Goal: Task Accomplishment & Management: Complete application form

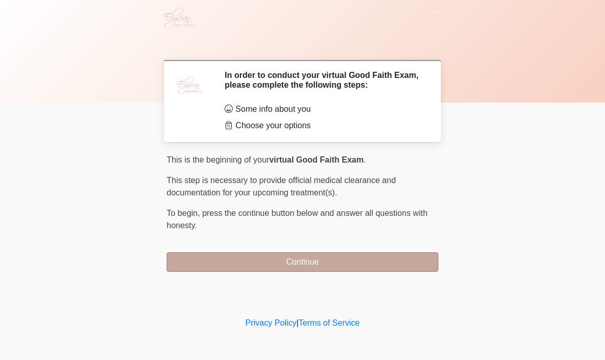
click at [300, 259] on button "Continue" at bounding box center [303, 261] width 272 height 19
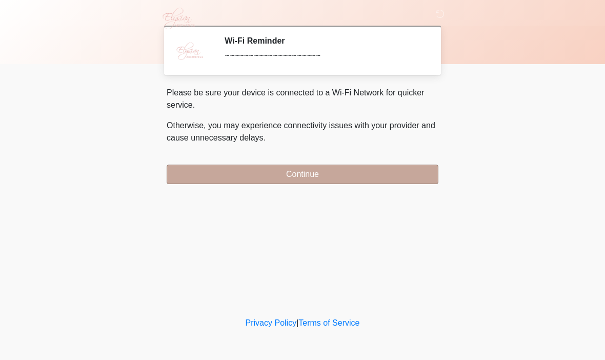
click at [309, 170] on button "Continue" at bounding box center [303, 174] width 272 height 19
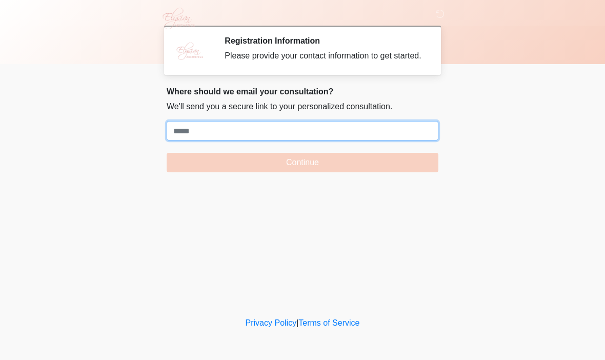
click at [192, 139] on input "Where should we email your treatment plan?" at bounding box center [303, 130] width 272 height 19
paste input "**********"
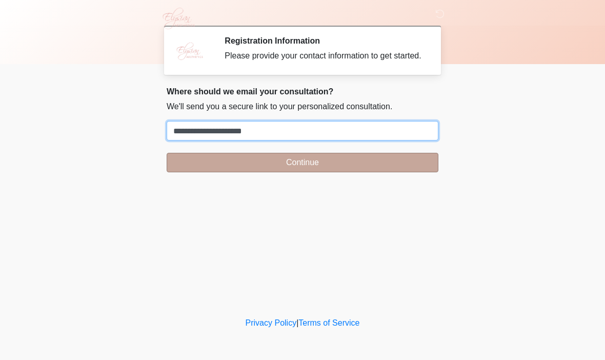
type input "**********"
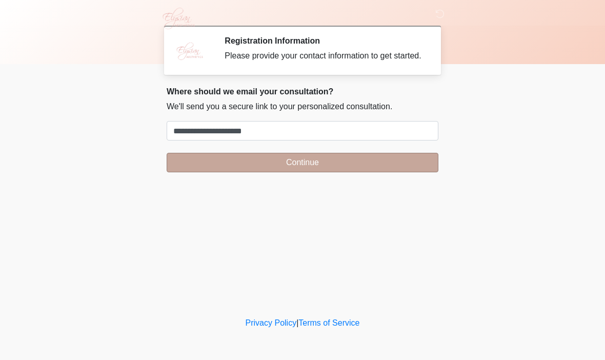
click at [291, 172] on button "Continue" at bounding box center [303, 162] width 272 height 19
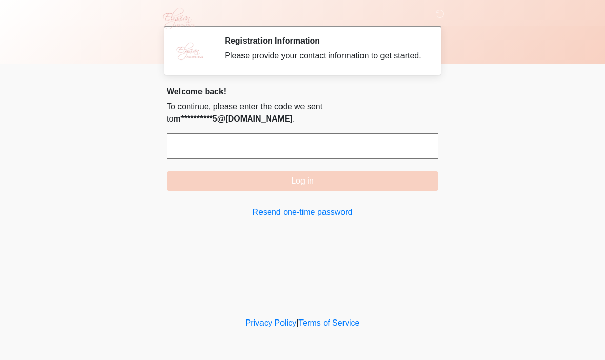
click at [313, 159] on input "text" at bounding box center [303, 146] width 272 height 26
click at [346, 351] on div "Privacy Policy | Terms of Service" at bounding box center [302, 338] width 605 height 43
click at [47, 171] on body "‎ ‎ ‎ ‎ Registration Information Please provide your contact information to get…" at bounding box center [302, 180] width 605 height 360
click at [252, 159] on input "text" at bounding box center [303, 146] width 272 height 26
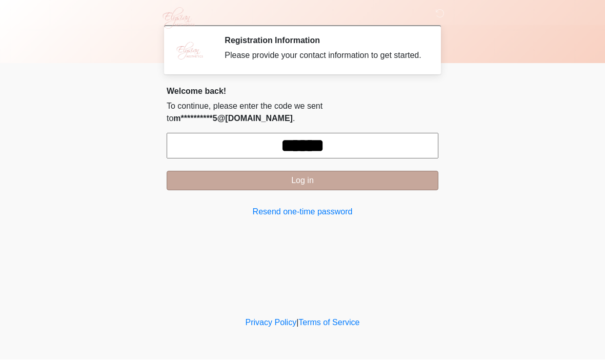
type input "******"
click at [378, 191] on button "Log in" at bounding box center [303, 180] width 272 height 19
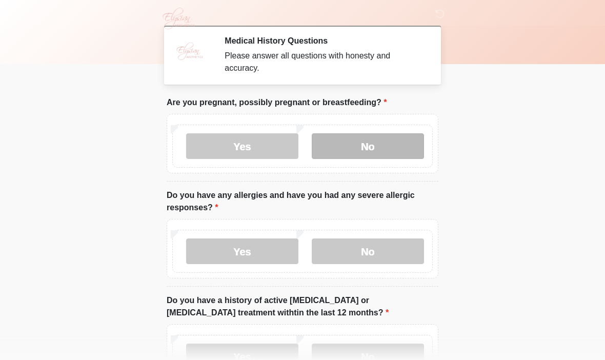
click at [410, 154] on label "No" at bounding box center [368, 146] width 112 height 26
click at [600, 302] on body "‎ ‎ ‎ ‎ Medical History Questions Please answer all questions with honesty and …" at bounding box center [302, 180] width 605 height 360
click at [602, 303] on body "‎ ‎ ‎ ‎ Medical History Questions Please answer all questions with honesty and …" at bounding box center [302, 180] width 605 height 360
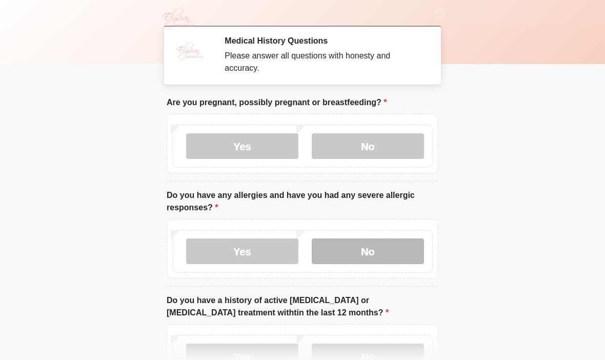
click at [392, 252] on label "No" at bounding box center [368, 251] width 112 height 26
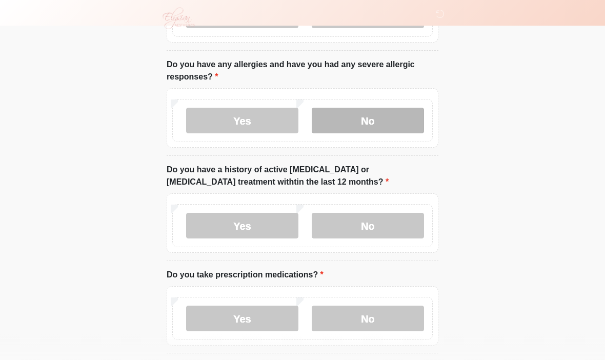
scroll to position [229, 0]
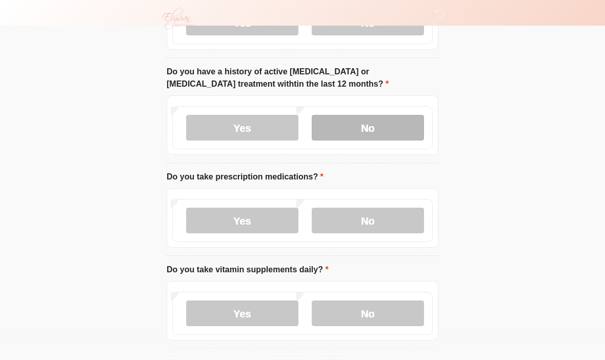
click at [383, 115] on label "No" at bounding box center [368, 128] width 112 height 26
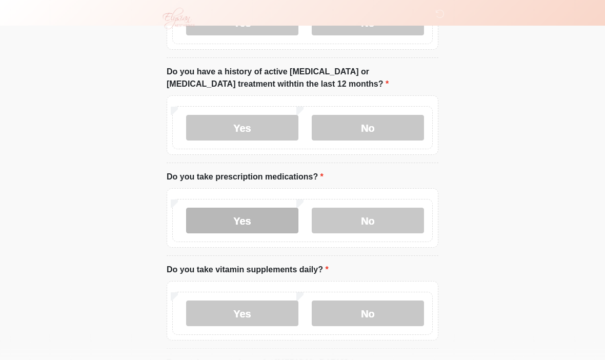
click at [236, 218] on label "Yes" at bounding box center [242, 221] width 112 height 26
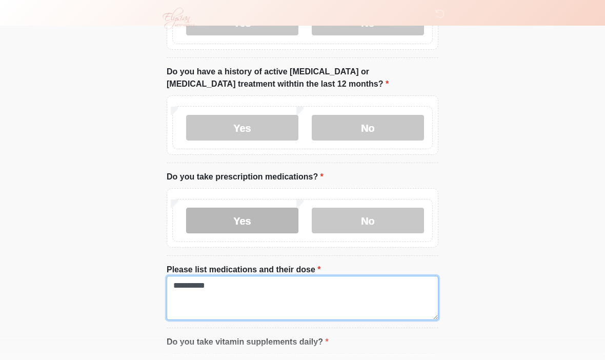
type textarea "**********"
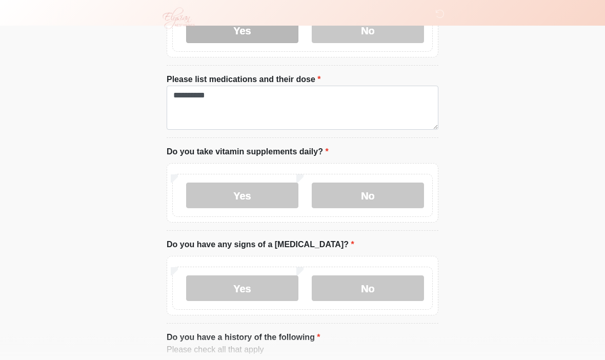
scroll to position [418, 0]
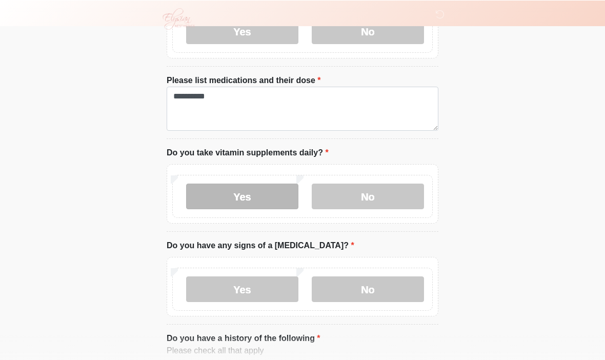
click at [255, 195] on label "Yes" at bounding box center [242, 196] width 112 height 26
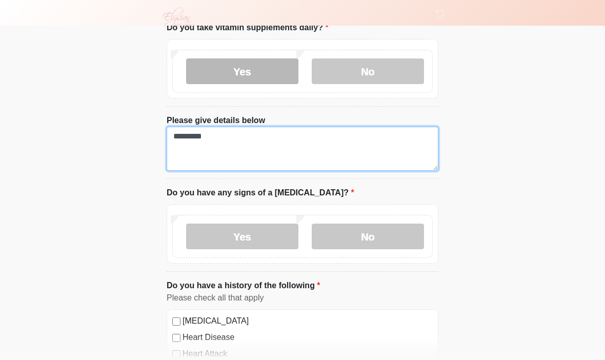
scroll to position [591, 0]
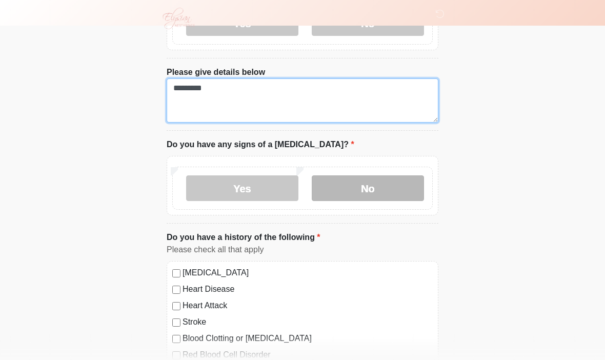
type textarea "*********"
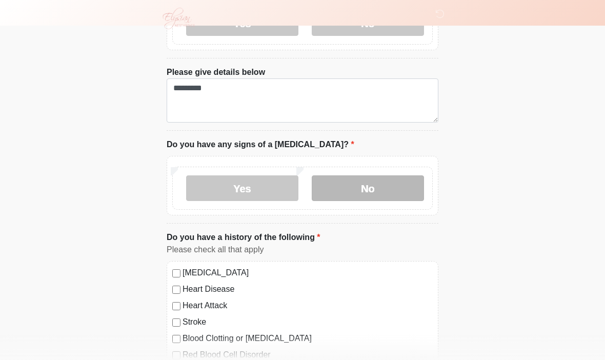
click at [398, 177] on label "No" at bounding box center [368, 188] width 112 height 26
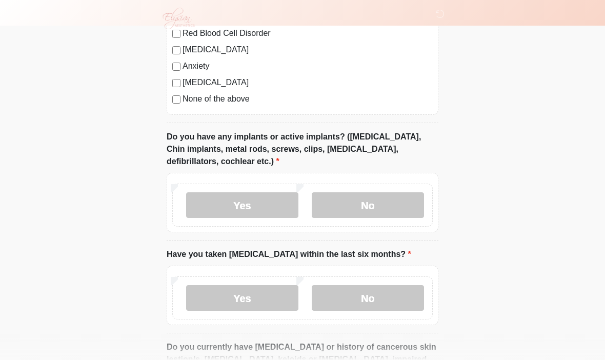
scroll to position [915, 0]
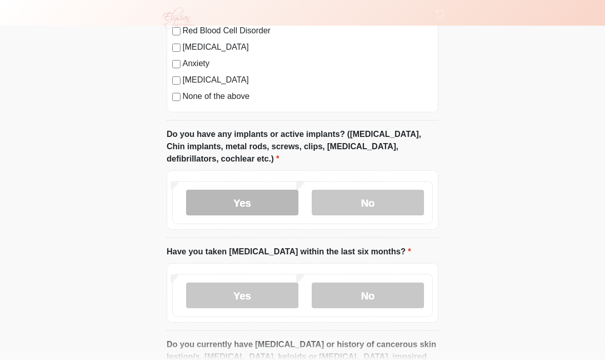
click at [252, 202] on label "Yes" at bounding box center [242, 203] width 112 height 26
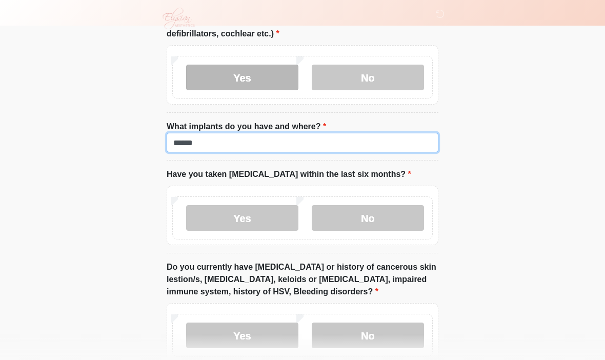
scroll to position [1041, 0]
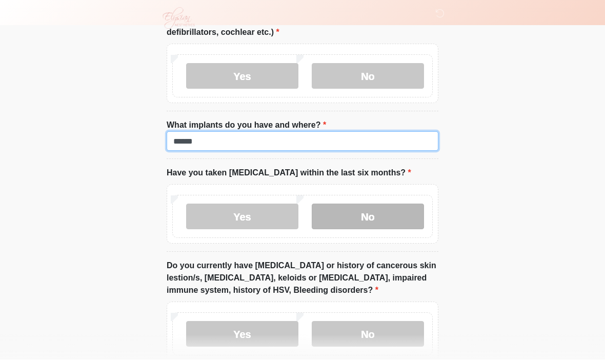
type input "******"
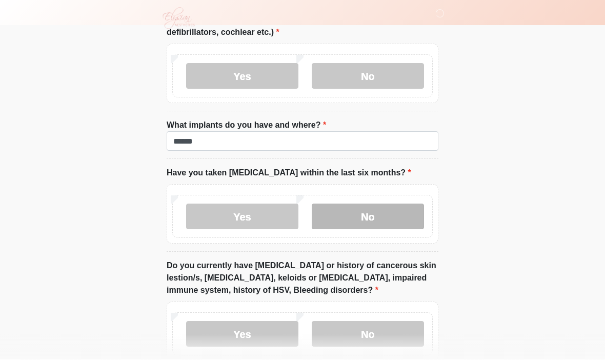
click at [390, 219] on label "No" at bounding box center [368, 217] width 112 height 26
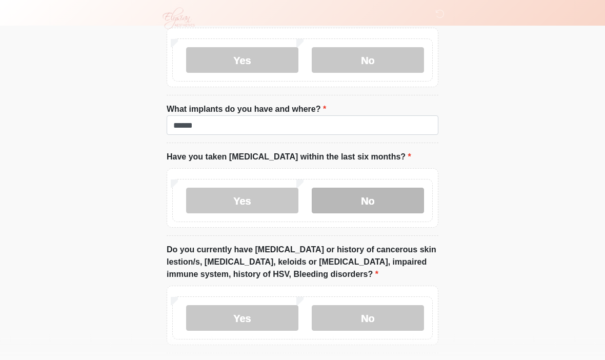
scroll to position [1095, 0]
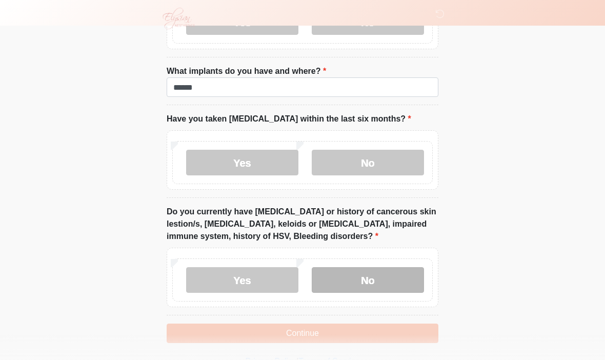
click at [385, 279] on label "No" at bounding box center [368, 280] width 112 height 26
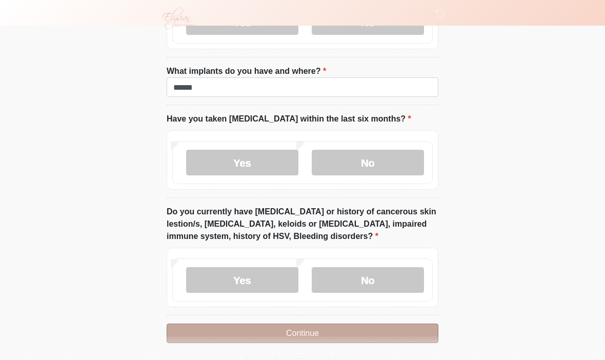
click at [365, 330] on button "Continue" at bounding box center [303, 332] width 272 height 19
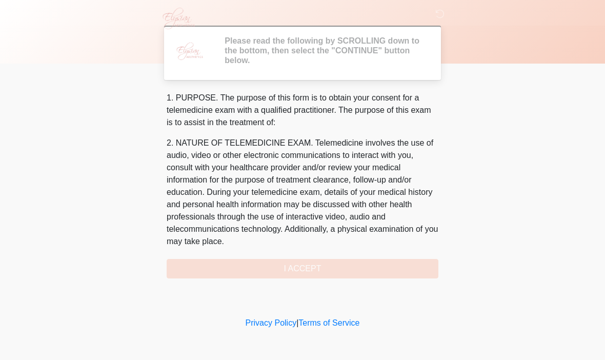
scroll to position [0, 0]
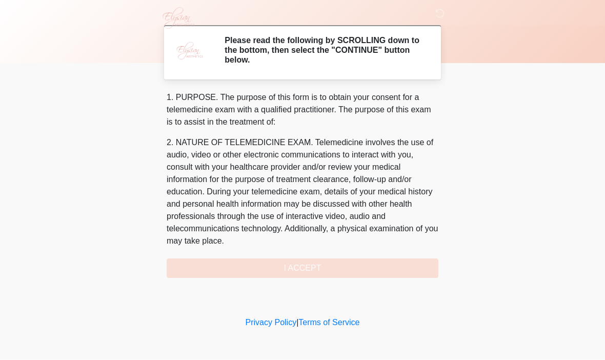
click at [326, 266] on div "1. PURPOSE. The purpose of this form is to obtain your consent for a telemedici…" at bounding box center [303, 185] width 272 height 187
click at [344, 270] on div "1. PURPOSE. The purpose of this form is to obtain your consent for a telemedici…" at bounding box center [303, 185] width 272 height 187
click at [389, 51] on h2 "Please read the following by SCROLLING down to the bottom, then select the "CON…" at bounding box center [324, 51] width 198 height 30
click at [330, 201] on p "2. NATURE OF TELEMEDICINE EXAM. Telemedicine involves the use of audio, video o…" at bounding box center [303, 192] width 272 height 111
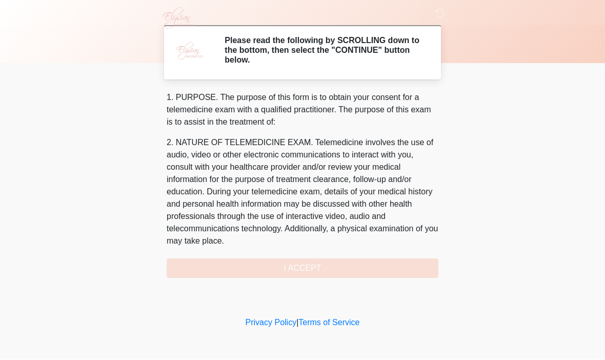
click at [359, 50] on h2 "Please read the following by SCROLLING down to the bottom, then select the "CON…" at bounding box center [324, 51] width 198 height 30
click at [356, 266] on div "1. PURPOSE. The purpose of this form is to obtain your consent for a telemedici…" at bounding box center [303, 185] width 272 height 187
click at [351, 271] on div "1. PURPOSE. The purpose of this form is to obtain your consent for a telemedici…" at bounding box center [303, 185] width 272 height 187
click at [402, 49] on h2 "Please read the following by SCROLLING down to the bottom, then select the "CON…" at bounding box center [324, 51] width 198 height 30
click at [278, 52] on h2 "Please read the following by SCROLLING down to the bottom, then select the "CON…" at bounding box center [324, 51] width 198 height 30
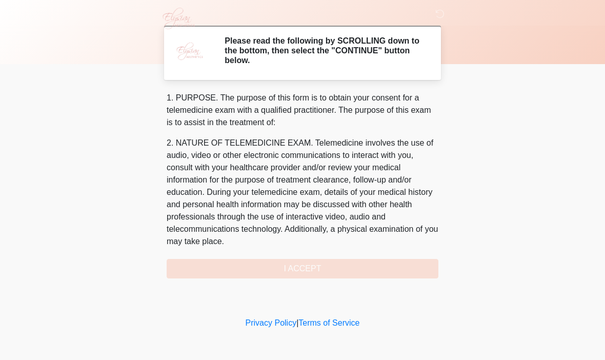
click at [278, 51] on h2 "Please read the following by SCROLLING down to the bottom, then select the "CON…" at bounding box center [324, 51] width 198 height 30
click at [280, 54] on h2 "Please read the following by SCROLLING down to the bottom, then select the "CON…" at bounding box center [324, 51] width 198 height 30
click at [314, 57] on h2 "Please read the following by SCROLLING down to the bottom, then select the "CON…" at bounding box center [324, 51] width 198 height 30
click at [360, 56] on h2 "Please read the following by SCROLLING down to the bottom, then select the "CON…" at bounding box center [324, 51] width 198 height 30
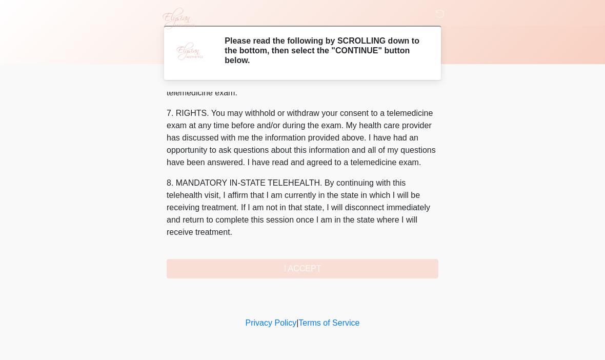
scroll to position [440, 0]
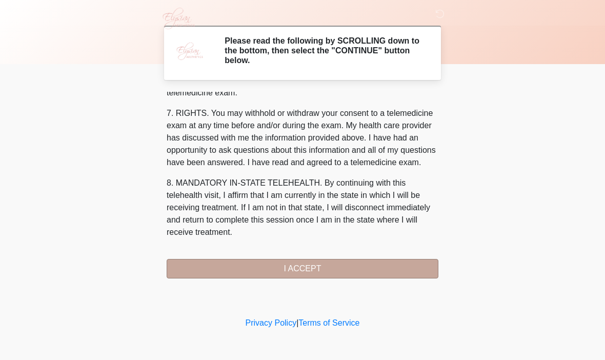
click at [360, 270] on button "I ACCEPT" at bounding box center [303, 268] width 272 height 19
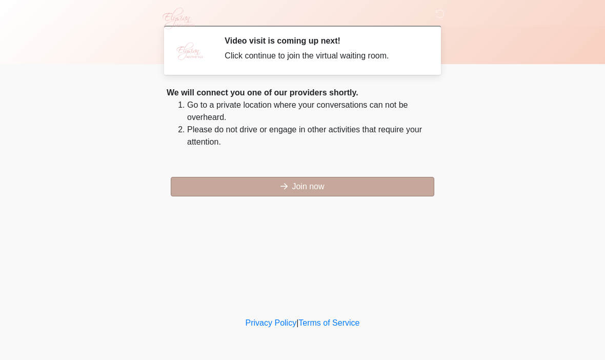
click at [348, 185] on button "Join now" at bounding box center [302, 186] width 263 height 19
